Goal: Task Accomplishment & Management: Manage account settings

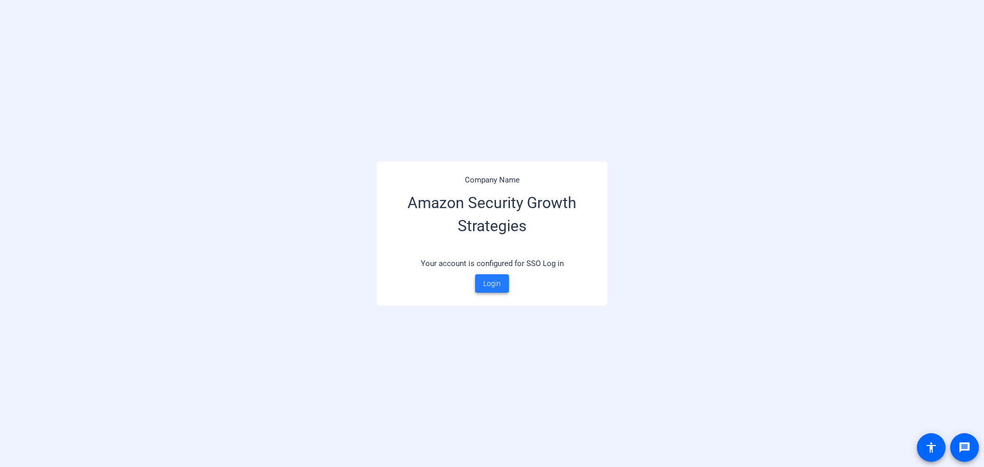
click at [491, 284] on span "Login" at bounding box center [491, 283] width 17 height 11
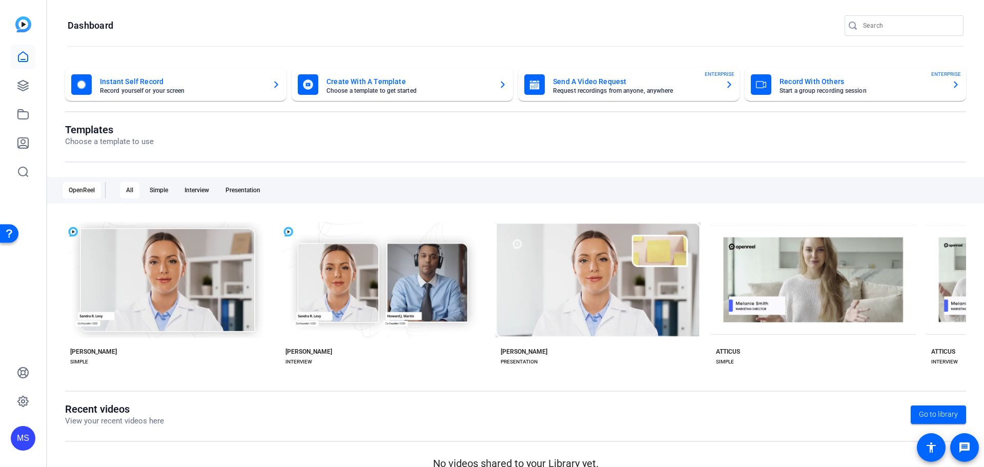
scroll to position [17, 0]
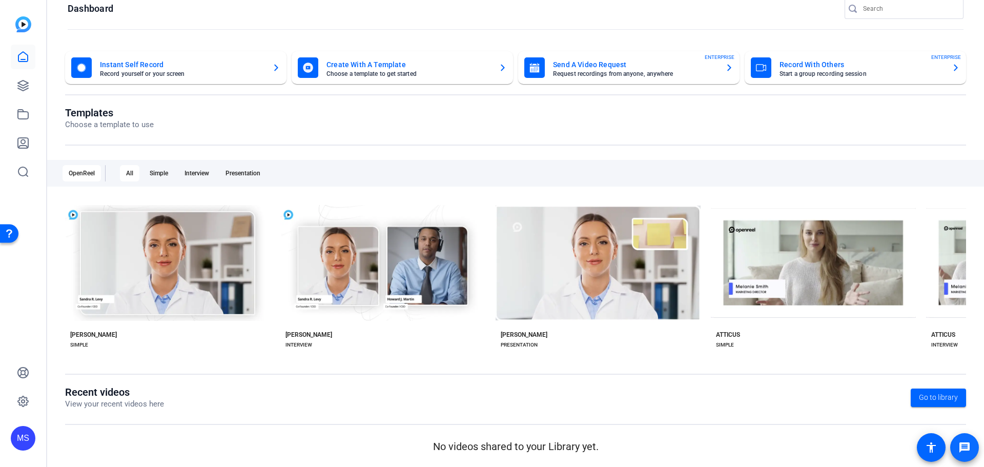
click at [966, 442] on mat-icon "message" at bounding box center [964, 447] width 12 height 12
click at [14, 402] on link at bounding box center [23, 401] width 25 height 25
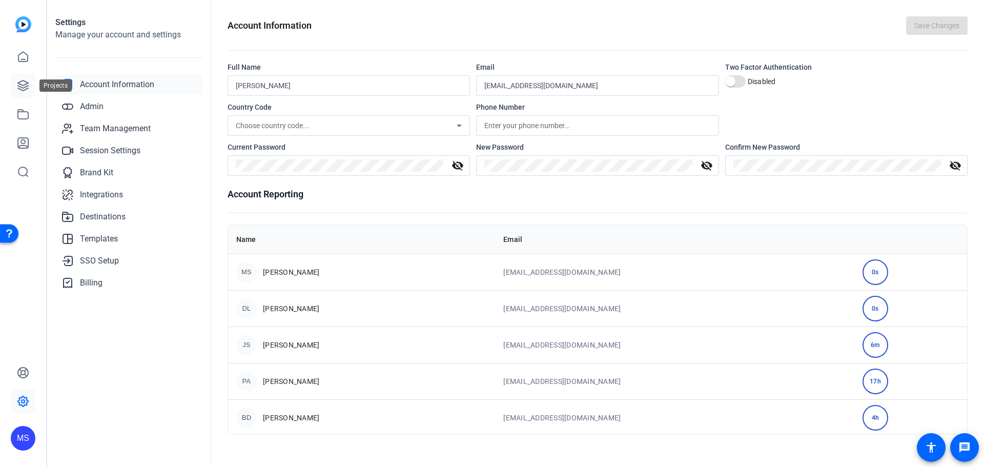
click at [27, 87] on icon at bounding box center [23, 85] width 12 height 12
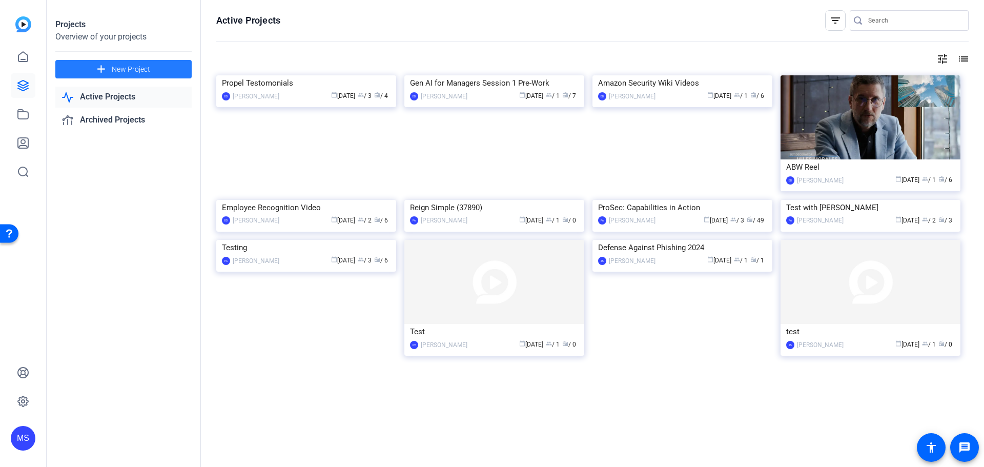
click at [122, 69] on span "New Project" at bounding box center [131, 69] width 38 height 11
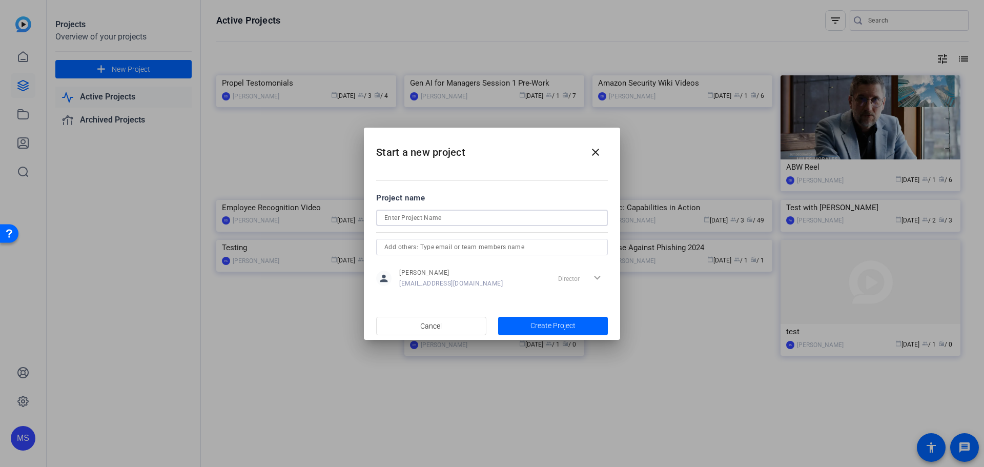
click at [584, 222] on input at bounding box center [491, 218] width 215 height 12
click at [597, 152] on mat-icon "close" at bounding box center [595, 152] width 12 height 12
